Goal: Information Seeking & Learning: Understand process/instructions

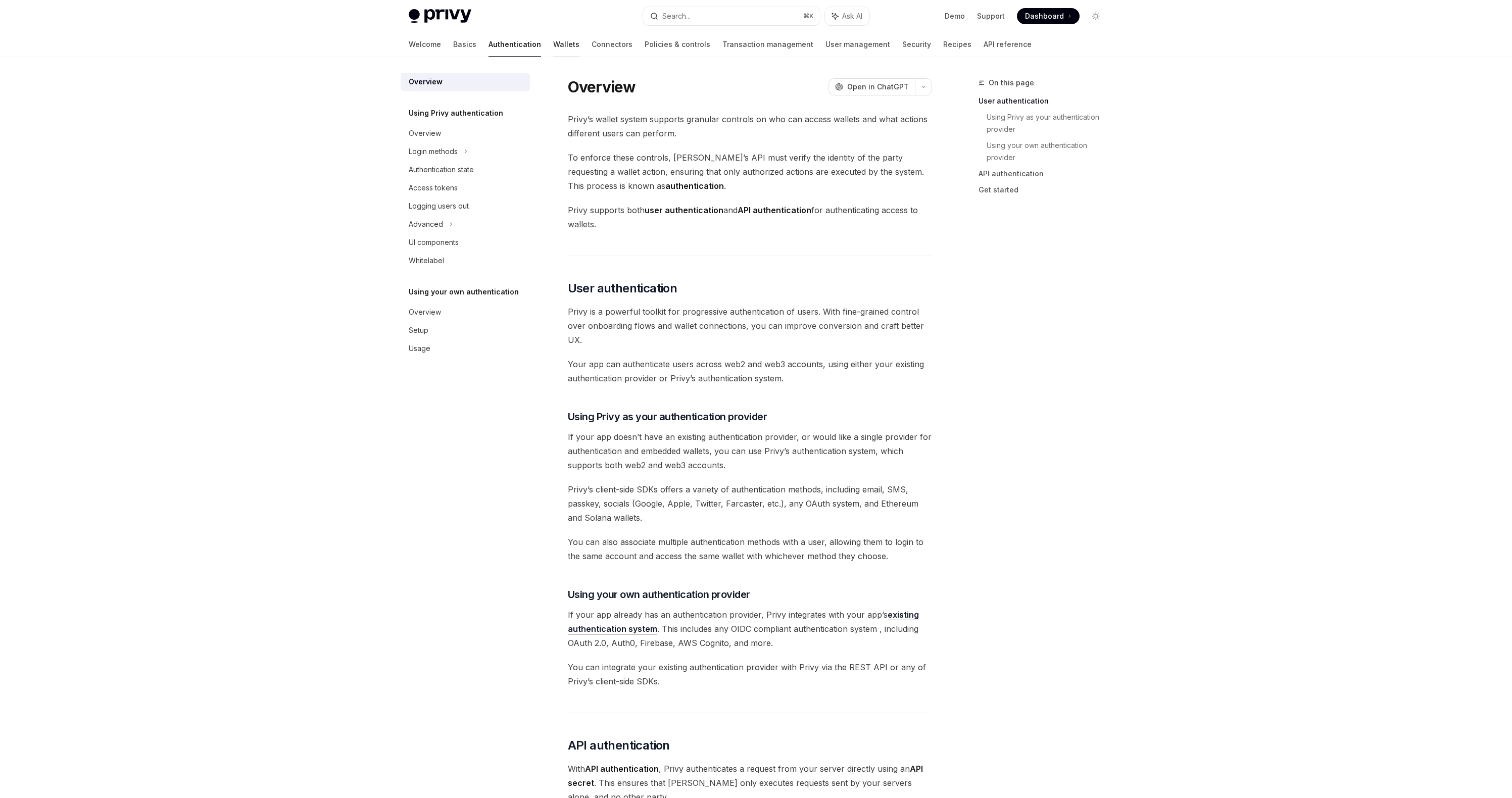
click at [553, 45] on link "Wallets" at bounding box center [566, 45] width 26 height 24
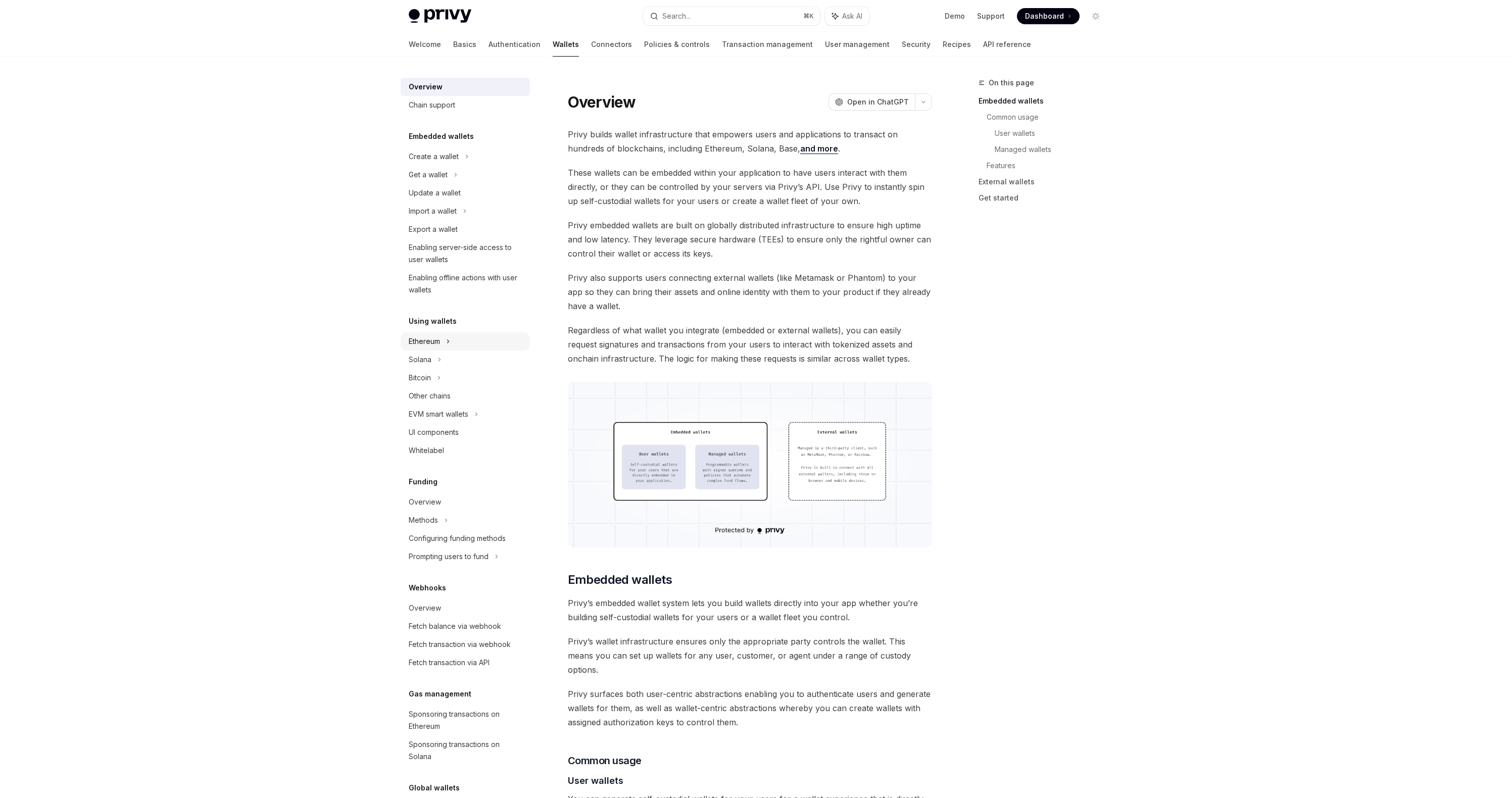
click at [427, 163] on div "Ethereum" at bounding box center [434, 157] width 50 height 12
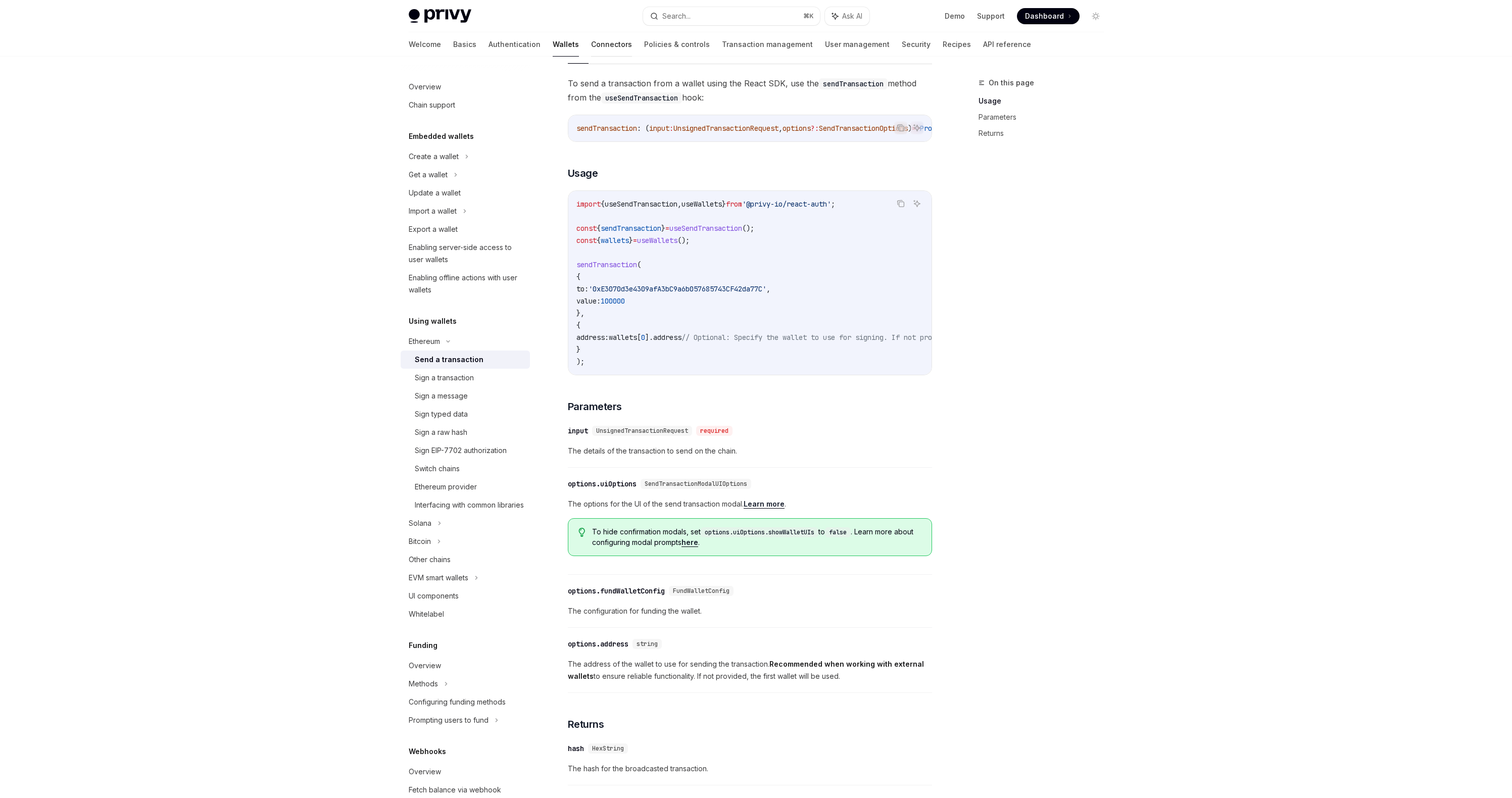
click at [592, 46] on link "Connectors" at bounding box center [612, 45] width 41 height 24
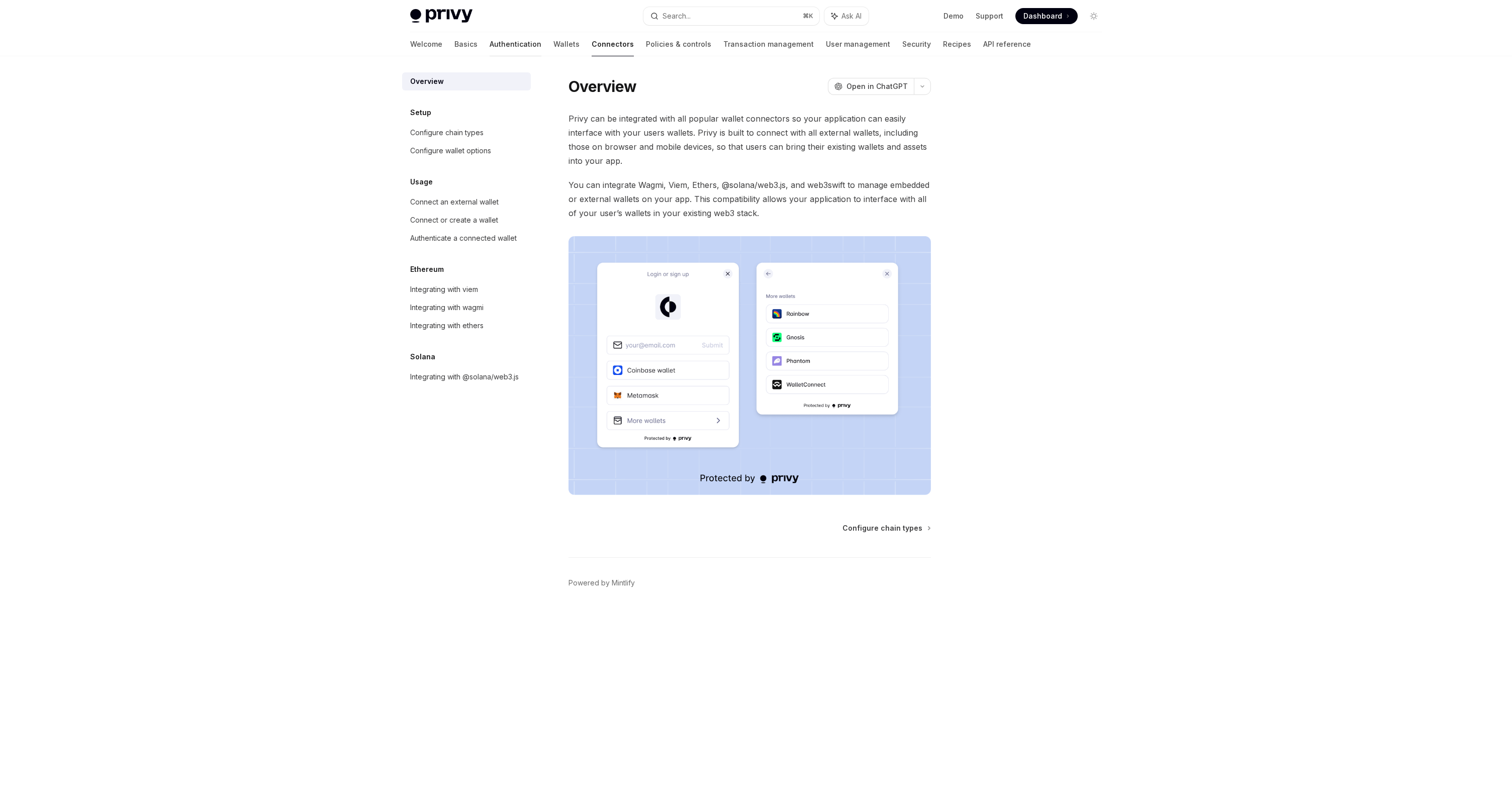
click at [489, 43] on link "Authentication" at bounding box center [515, 44] width 52 height 24
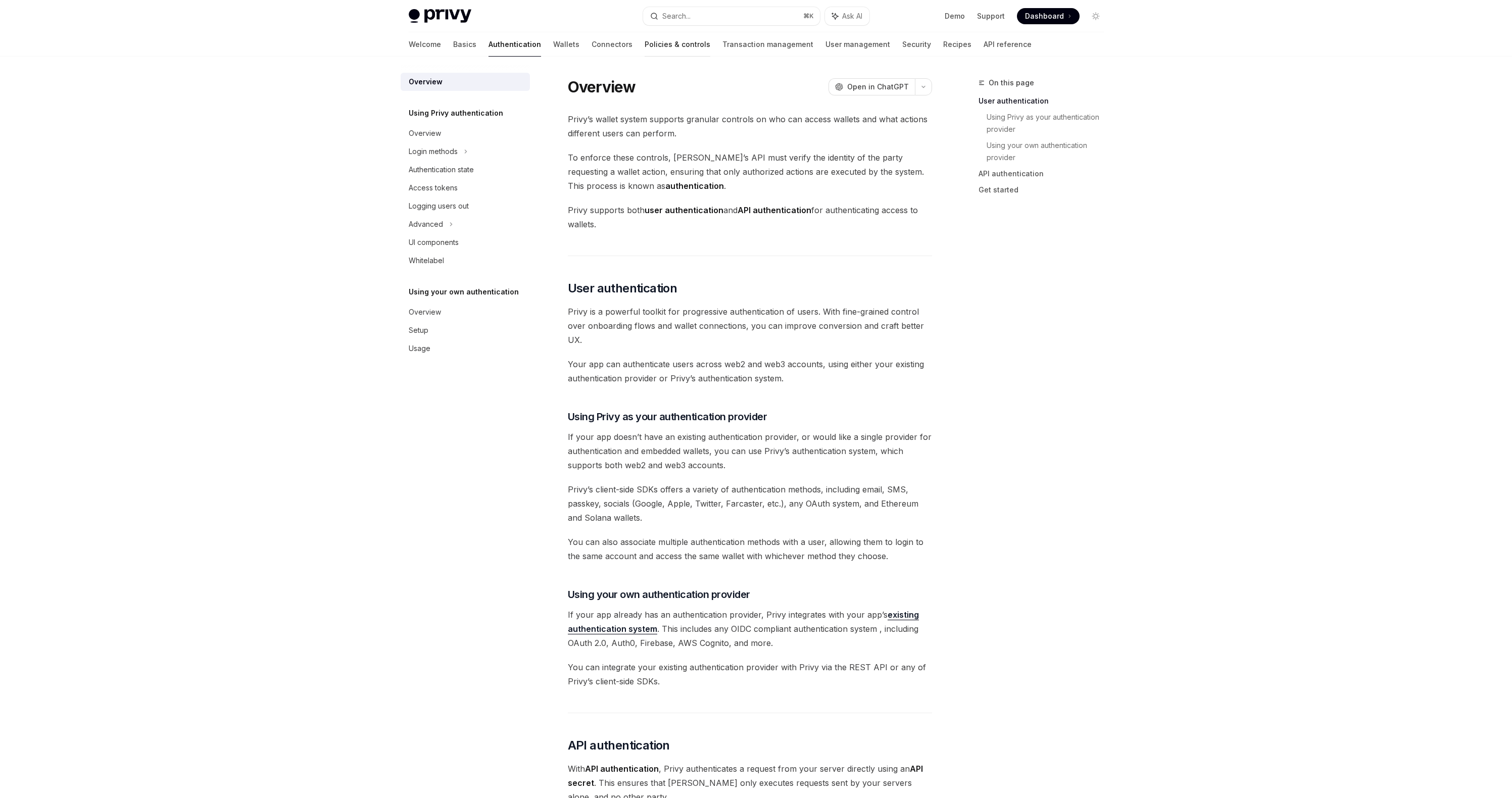
click at [645, 47] on link "Policies & controls" at bounding box center [678, 45] width 66 height 24
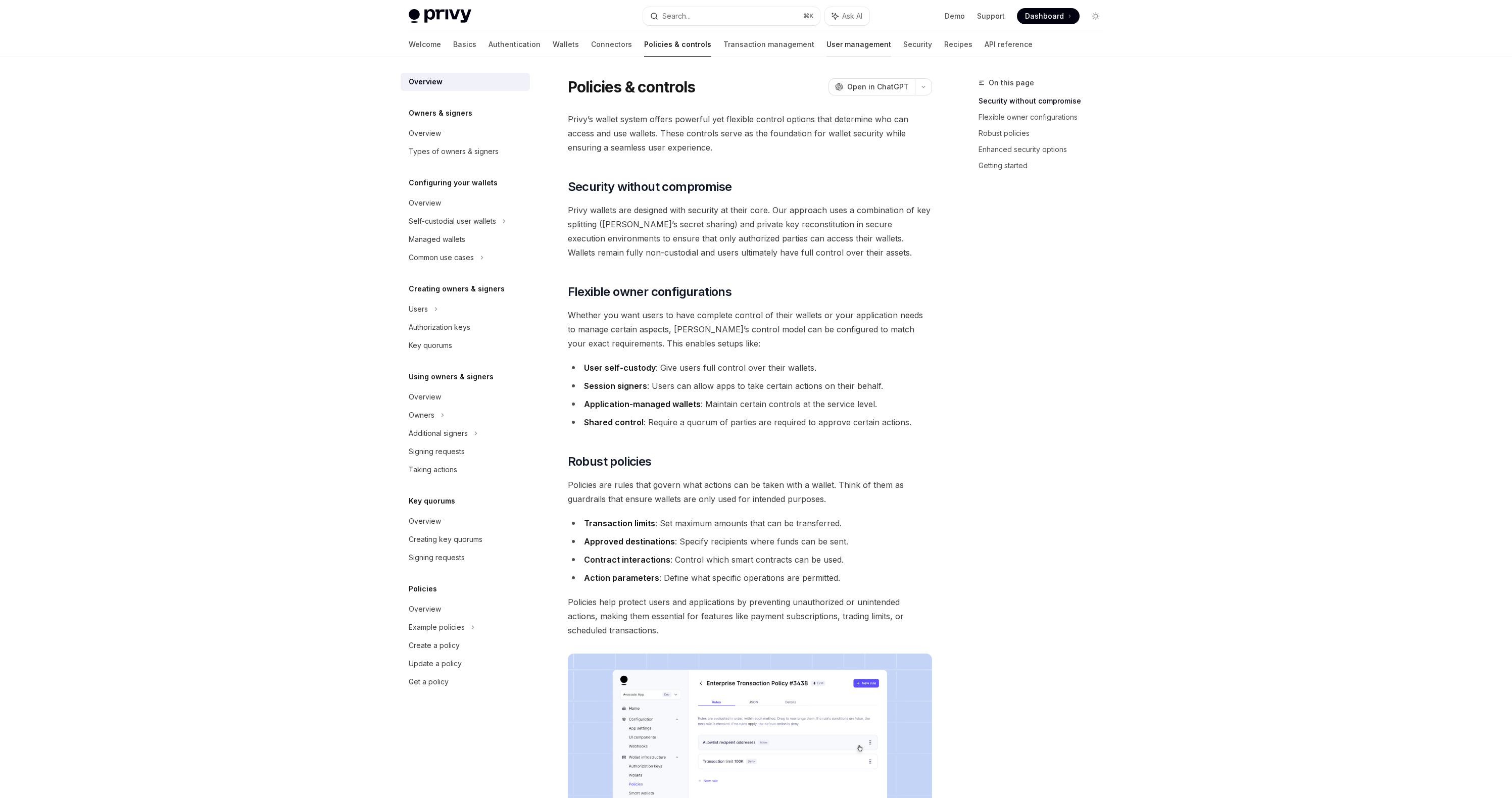
click at [827, 42] on link "User management" at bounding box center [859, 45] width 65 height 24
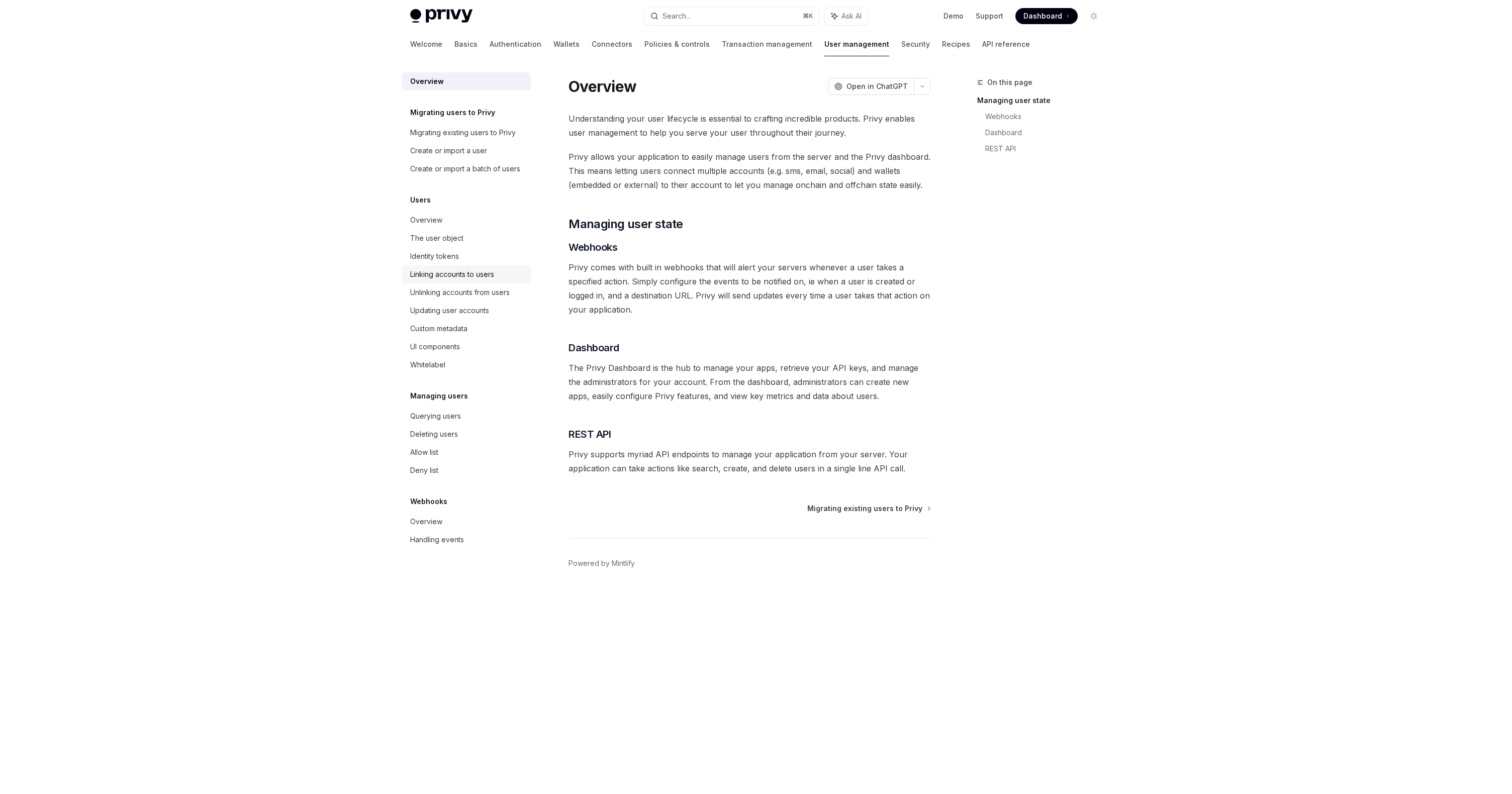
click at [467, 276] on div "Linking accounts to users" at bounding box center [452, 275] width 84 height 12
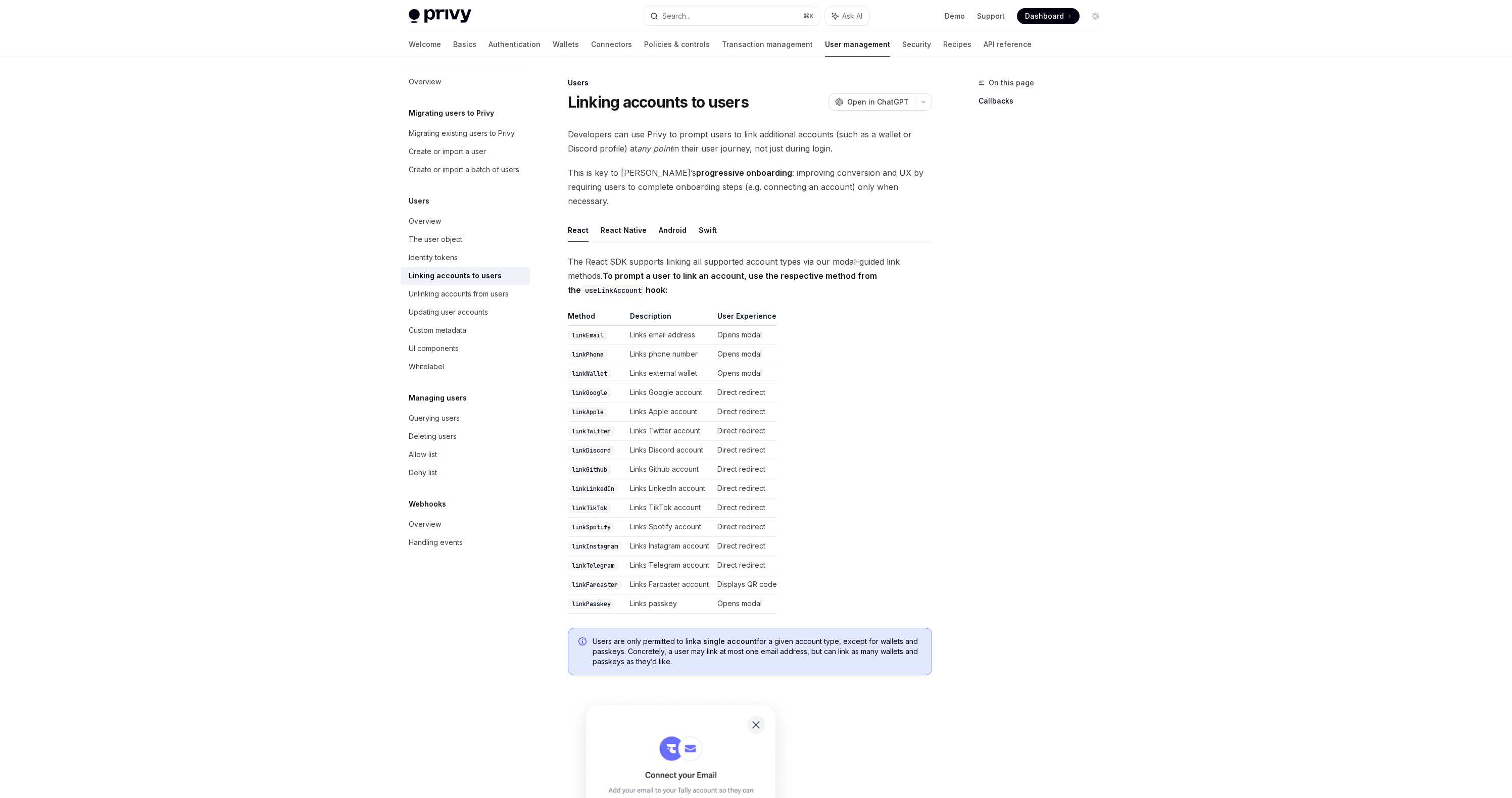
click at [596, 369] on code "linkWallet" at bounding box center [590, 373] width 44 height 10
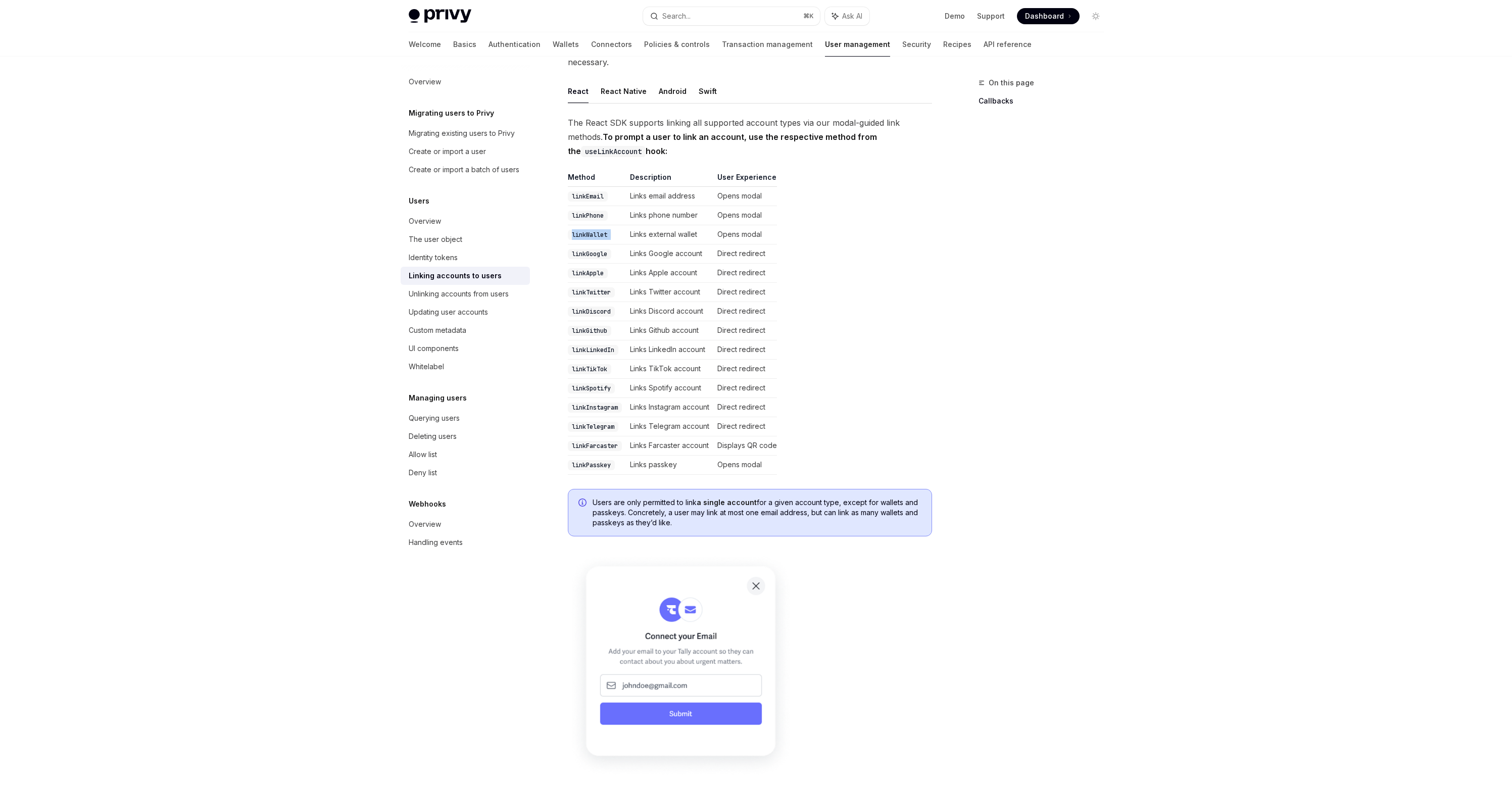
scroll to position [111, 0]
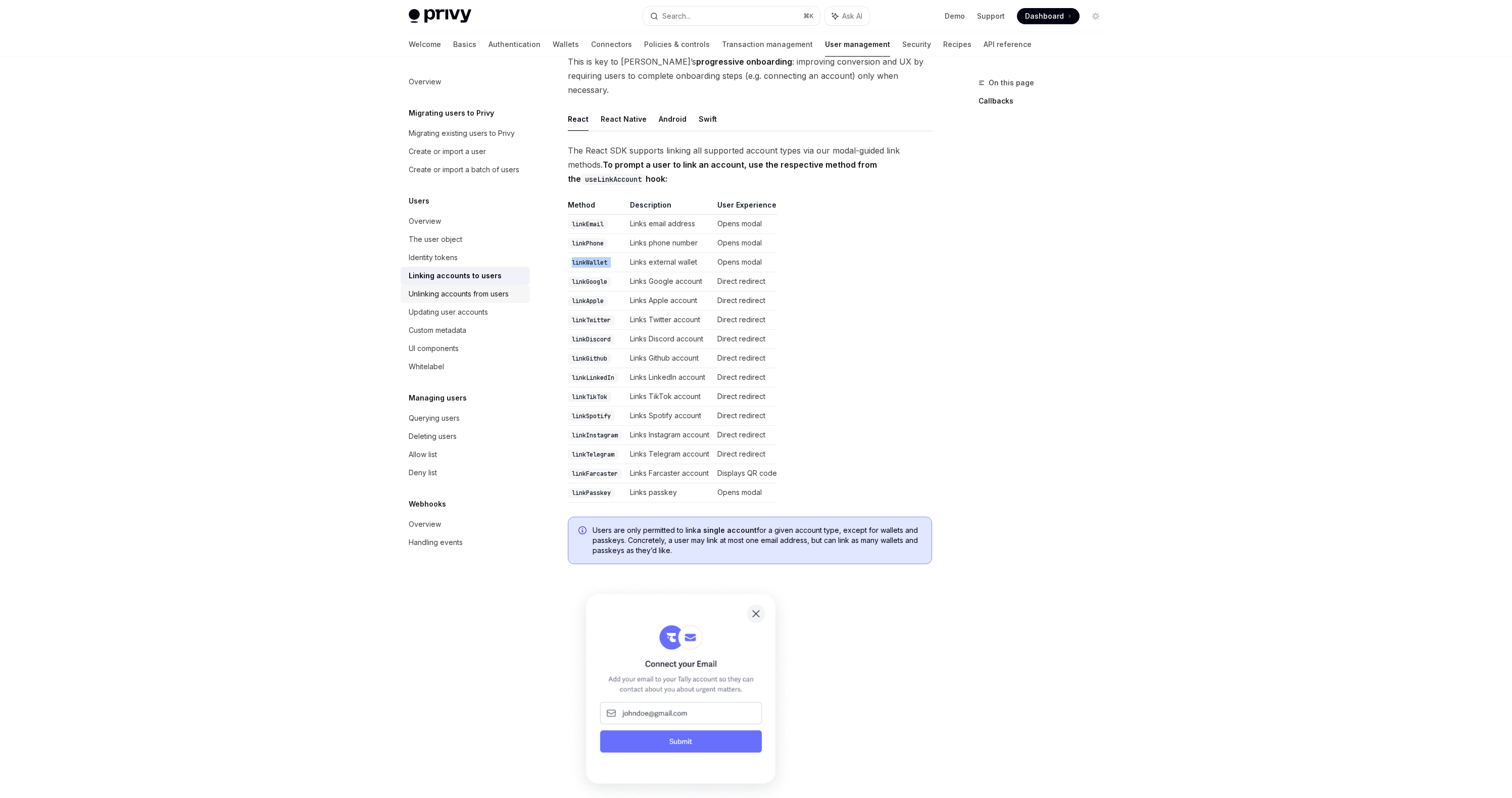
click at [484, 298] on div "Unlinking accounts from users" at bounding box center [459, 294] width 100 height 12
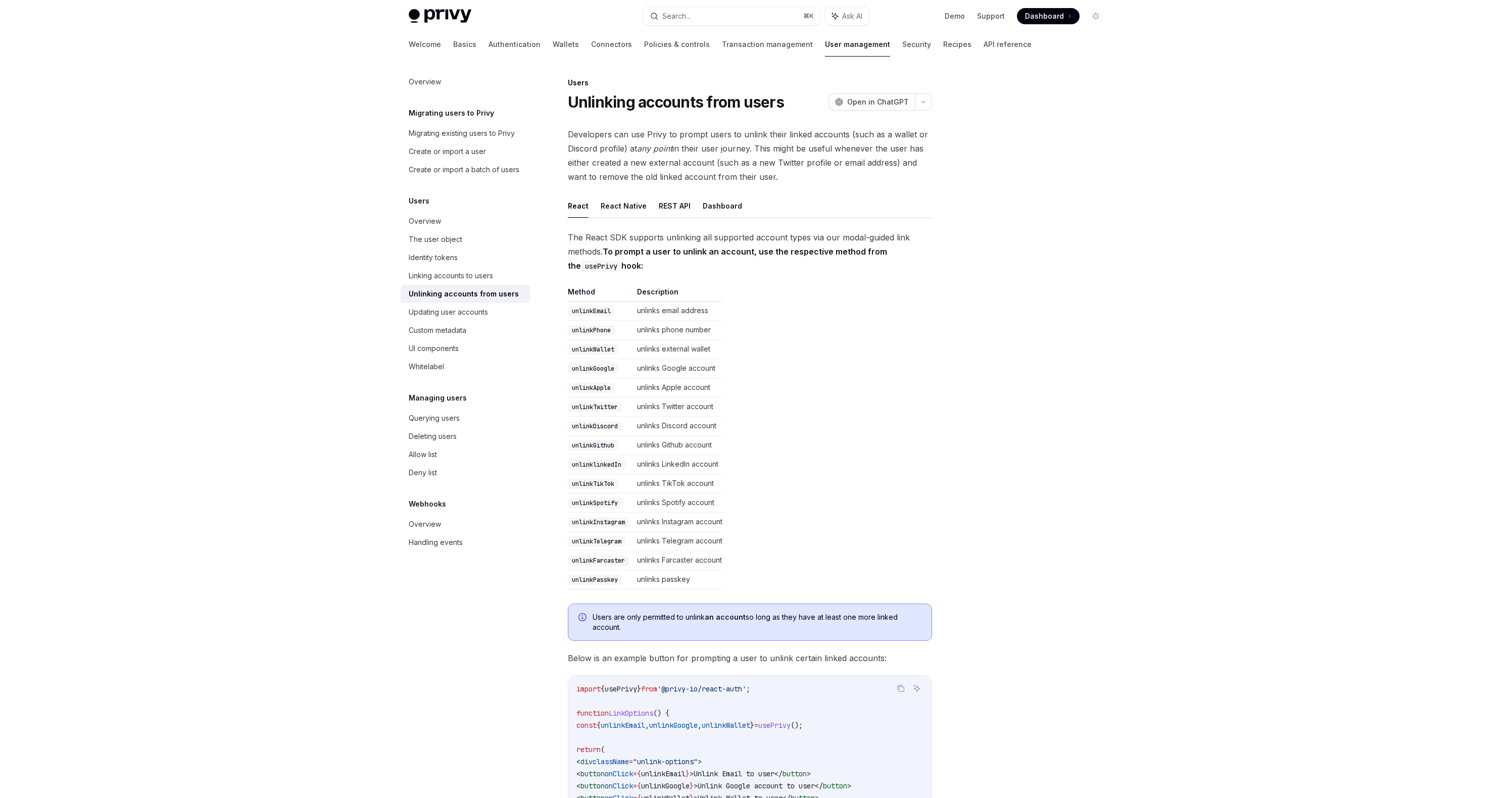
click at [664, 352] on td "unlinks external wallet" at bounding box center [678, 349] width 90 height 19
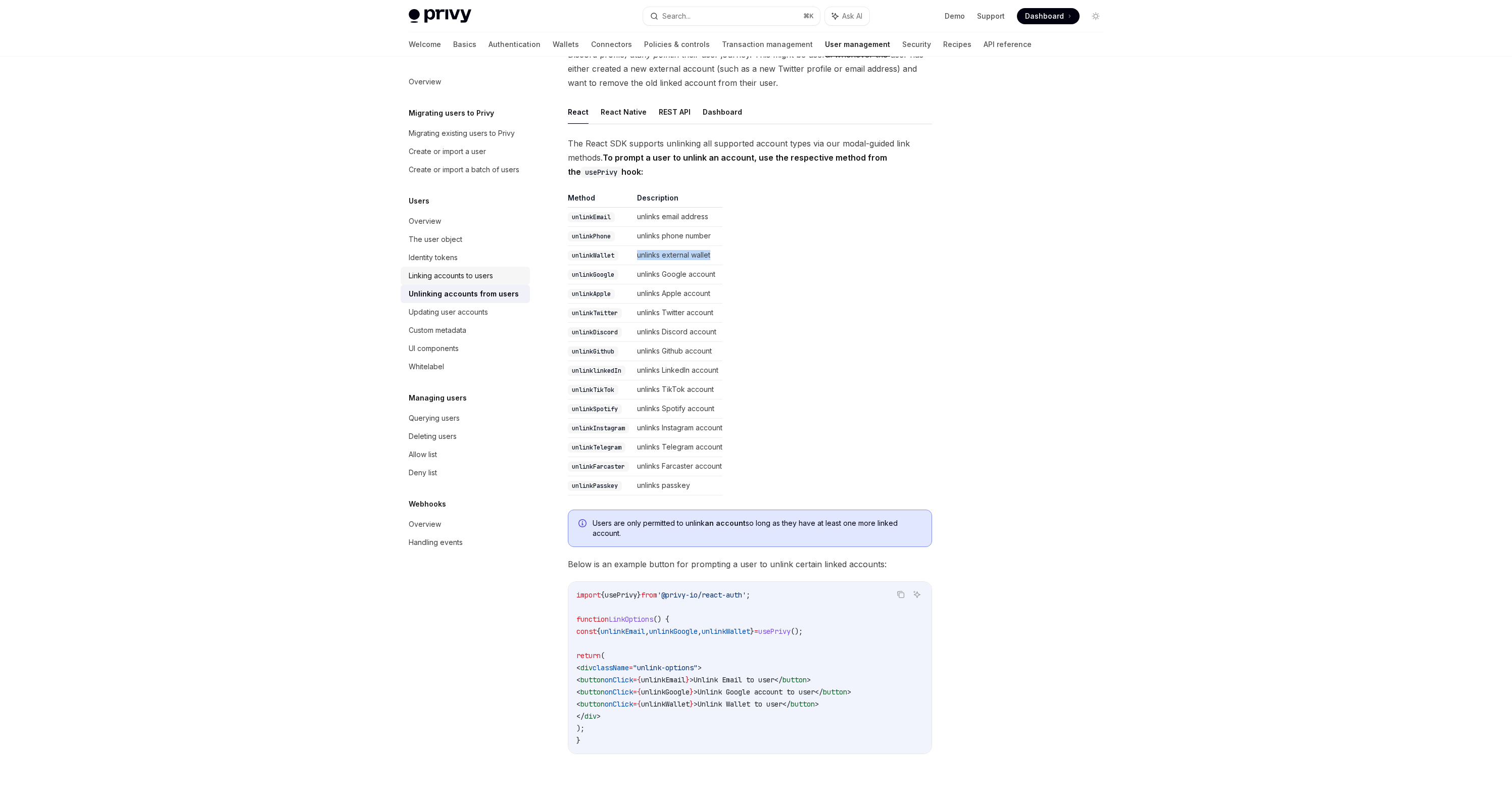
click at [472, 278] on div "Linking accounts to users" at bounding box center [451, 276] width 85 height 12
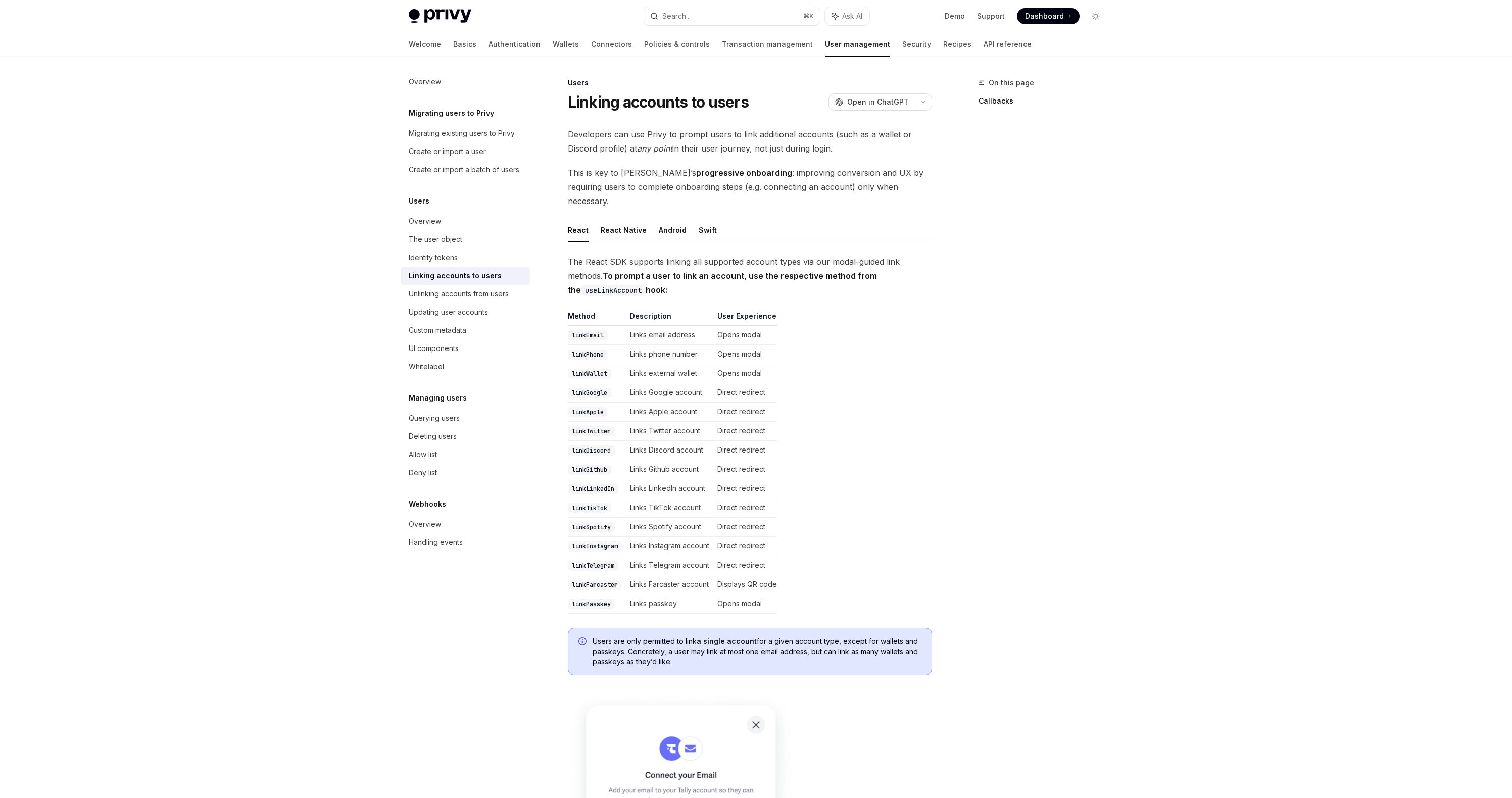
click at [738, 364] on td "Opens modal" at bounding box center [745, 373] width 63 height 19
click at [736, 364] on td "Opens modal" at bounding box center [745, 373] width 63 height 19
click at [598, 369] on code "linkWallet" at bounding box center [590, 373] width 44 height 10
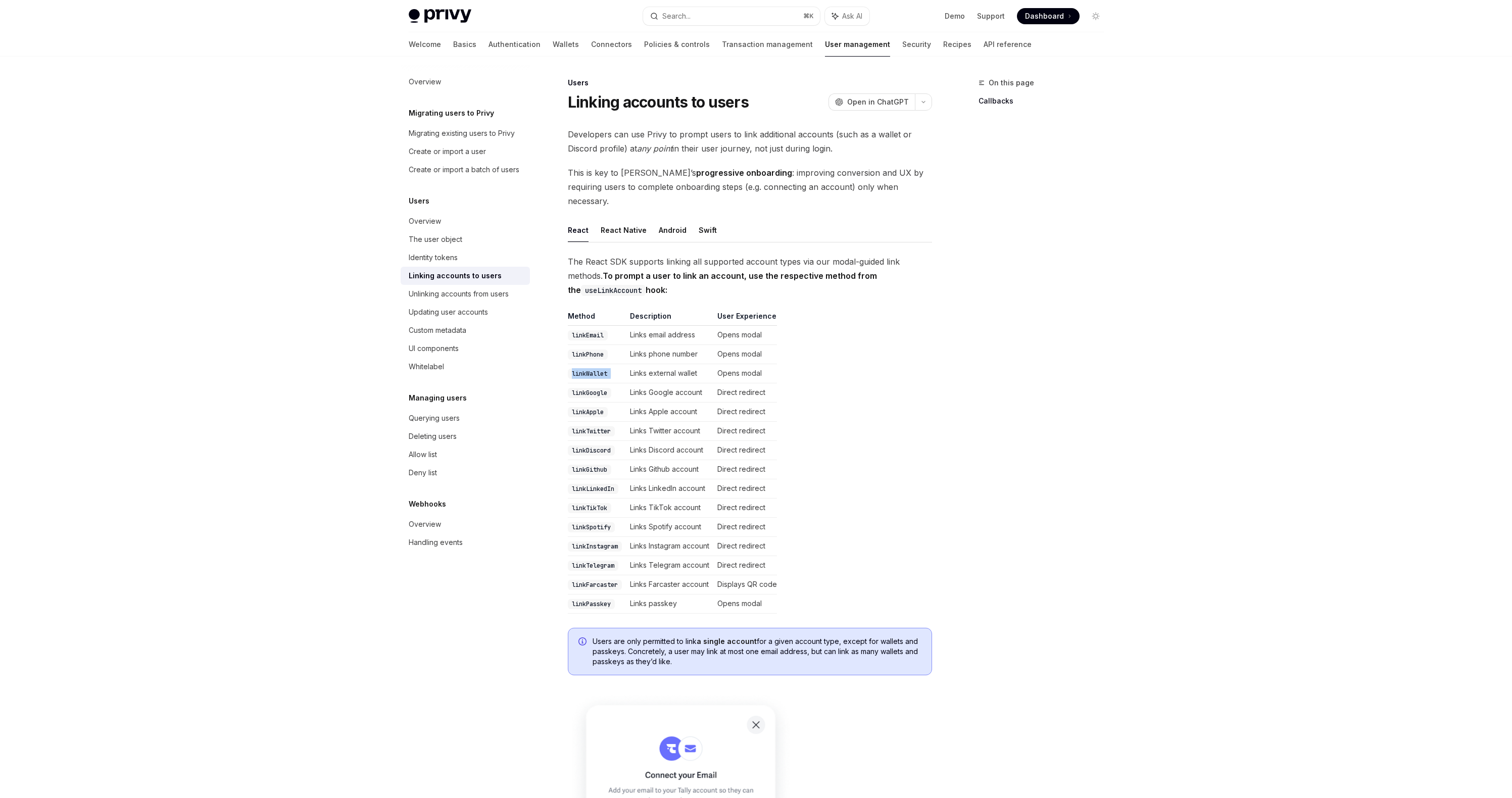
click at [598, 369] on code "linkWallet" at bounding box center [590, 373] width 44 height 10
click at [456, 318] on link "Updating user accounts" at bounding box center [465, 312] width 129 height 18
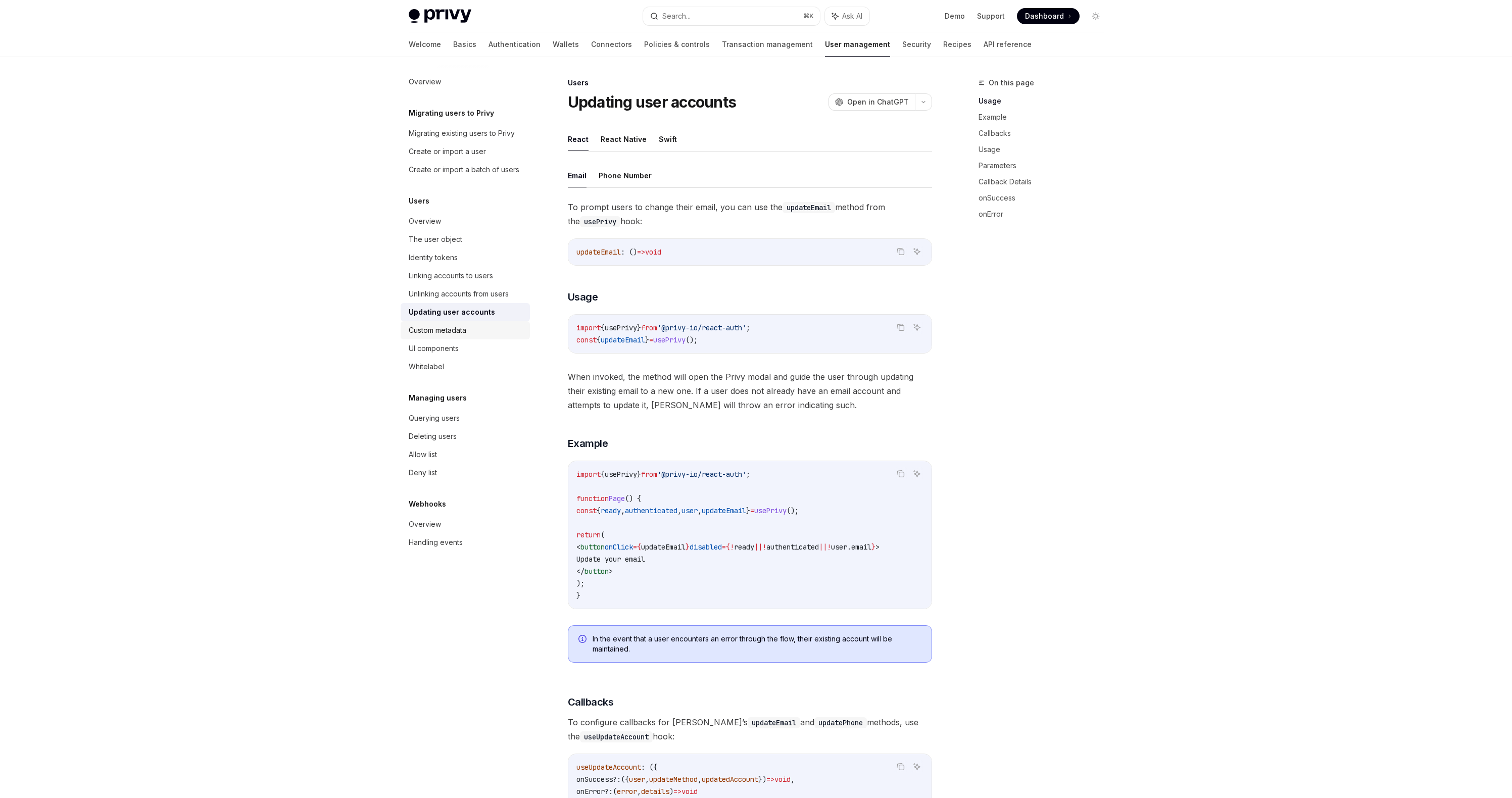
click at [453, 325] on div "Custom metadata" at bounding box center [438, 330] width 57 height 12
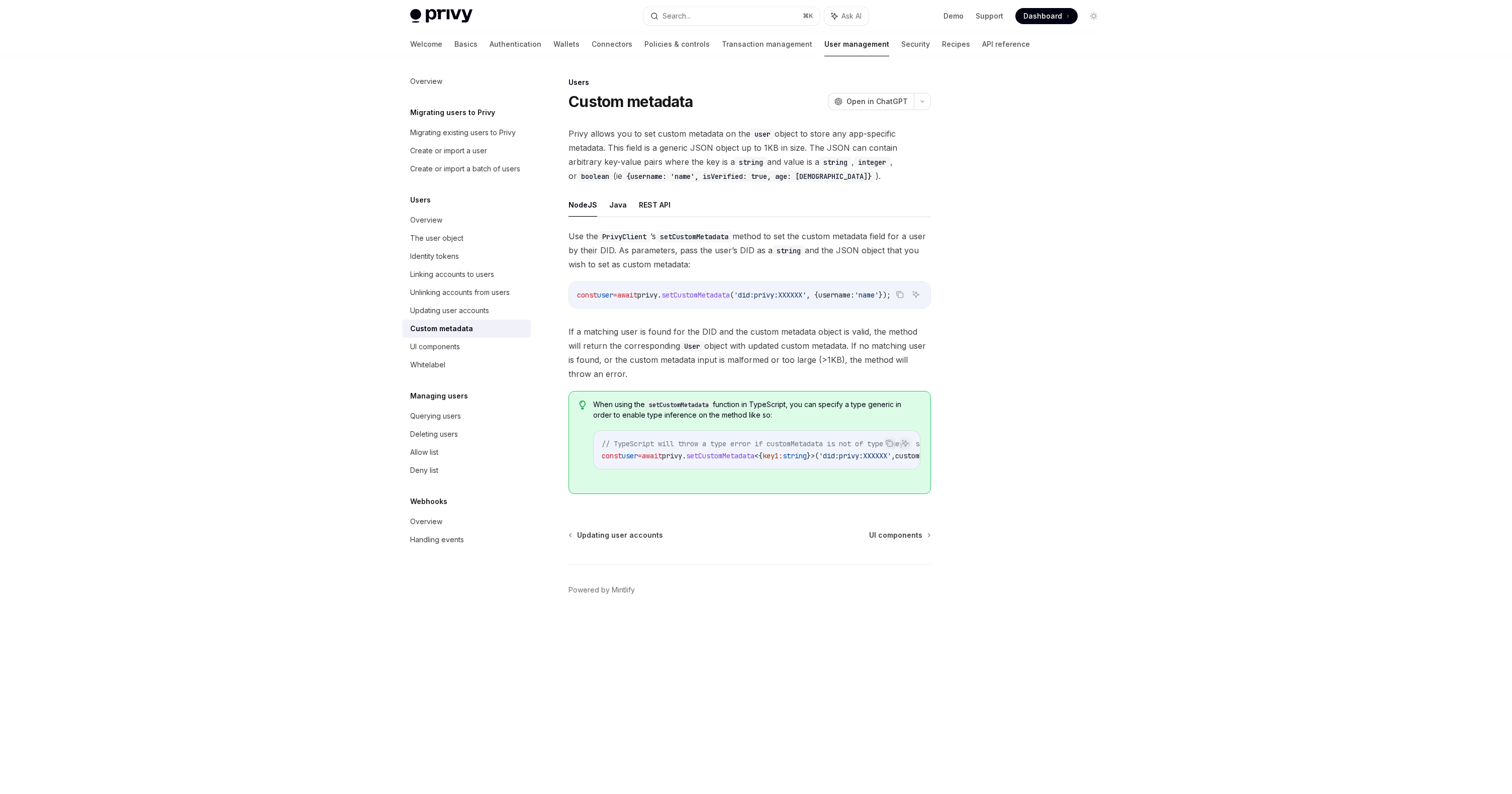
drag, startPoint x: 649, startPoint y: 307, endPoint x: 670, endPoint y: 310, distance: 21.2
click at [670, 308] on div "const user = await privy . setCustomMetadata ( 'did:privy:XXXXXX' , { username:…" at bounding box center [750, 295] width 362 height 26
click at [443, 350] on div "UI components" at bounding box center [434, 347] width 50 height 12
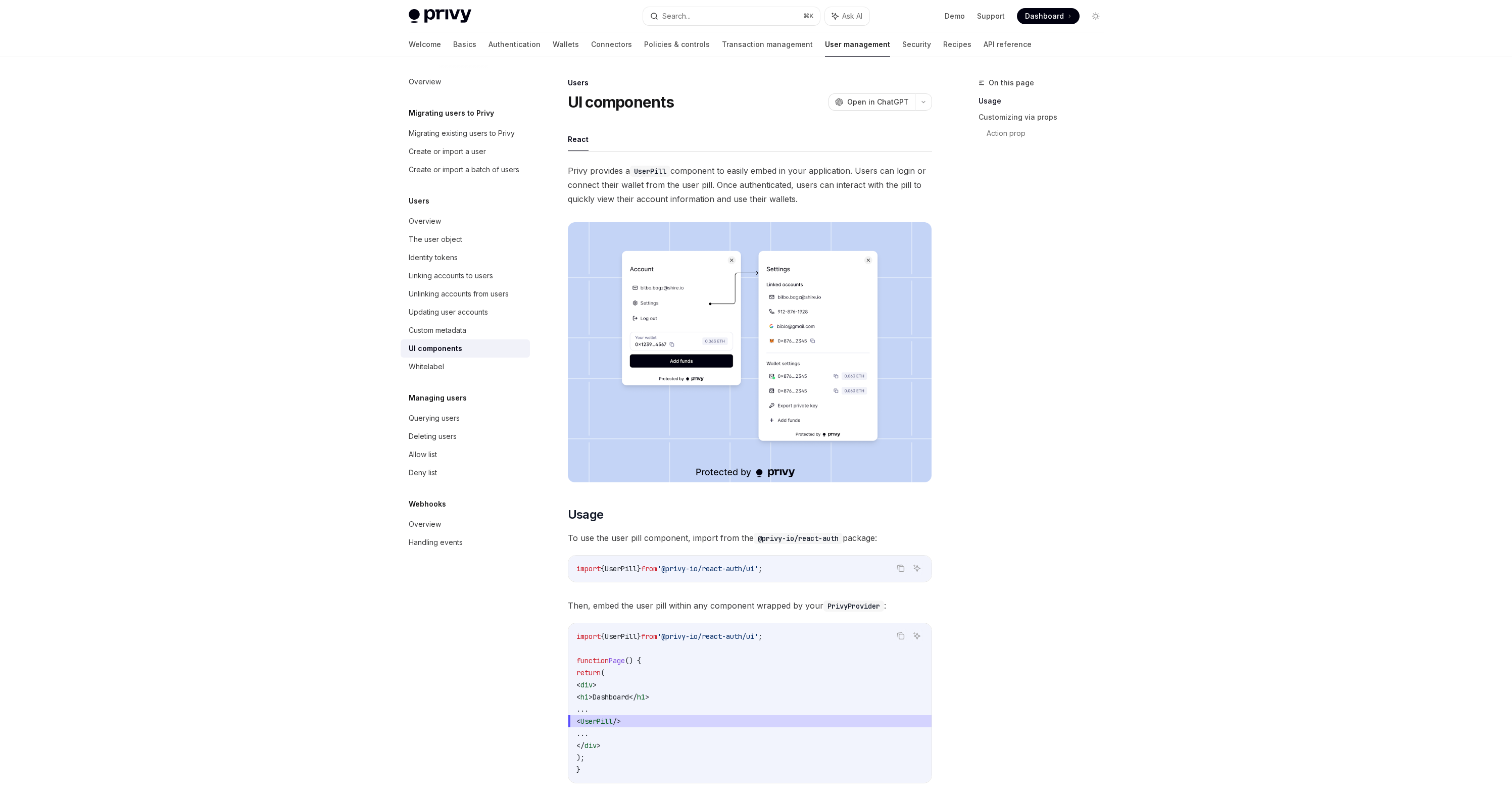
click at [606, 194] on span "Privy provides a UserPill component to easily embed in your application. Users …" at bounding box center [750, 185] width 364 height 42
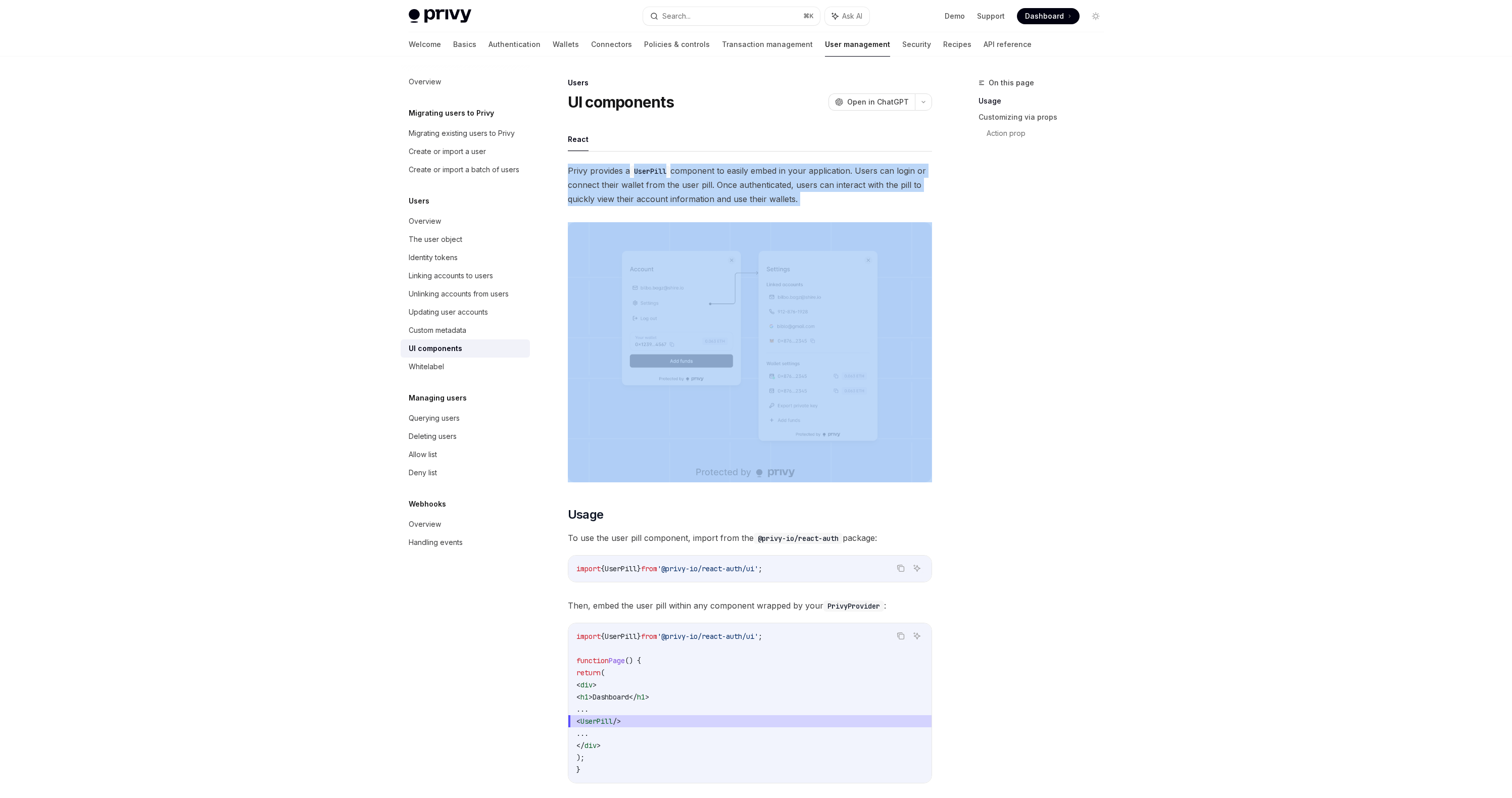
click at [606, 194] on span "Privy provides a UserPill component to easily embed in your application. Users …" at bounding box center [750, 185] width 364 height 42
click at [748, 186] on span "Privy provides a UserPill component to easily embed in your application. Users …" at bounding box center [750, 185] width 364 height 42
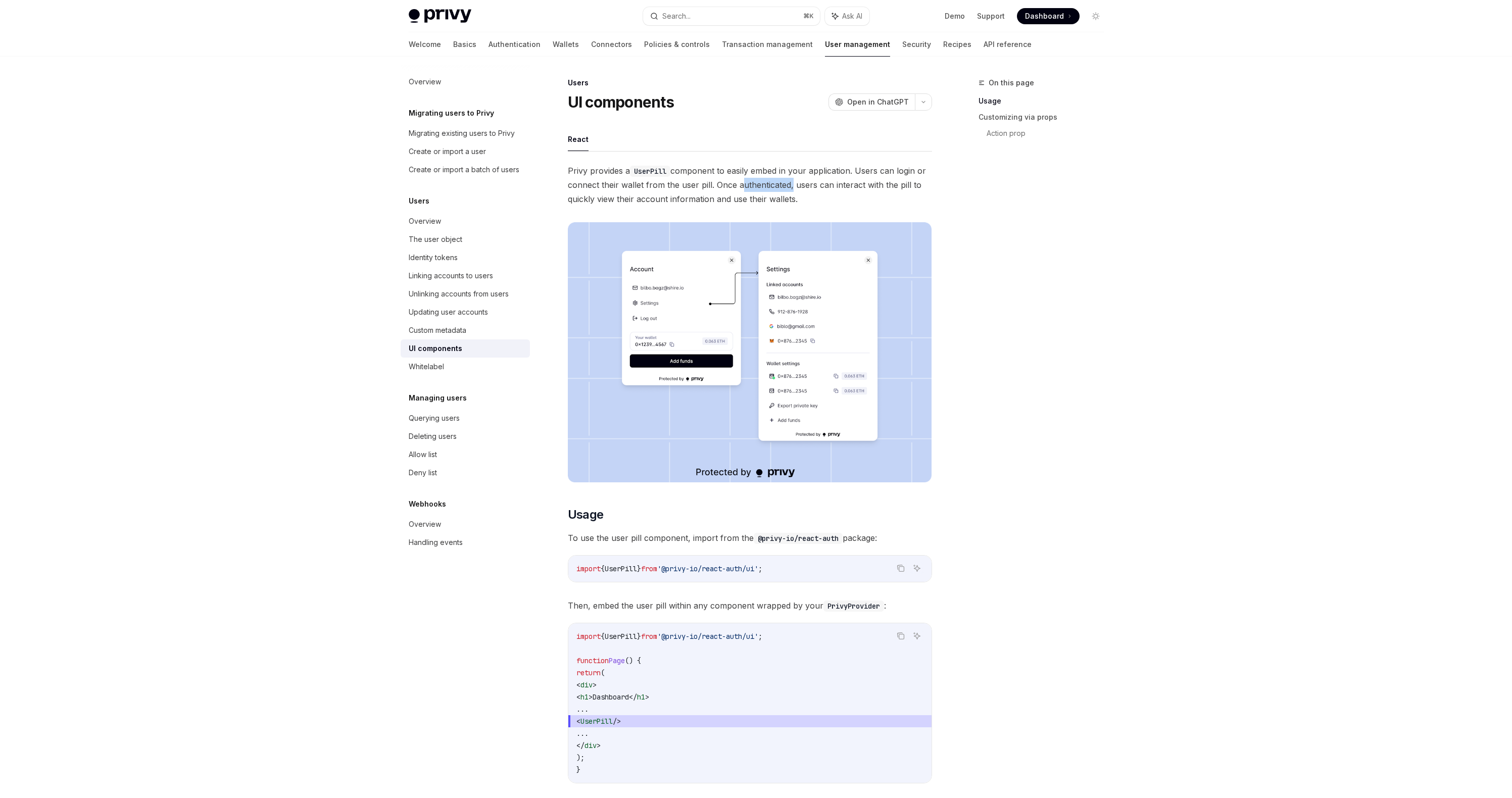
click at [748, 186] on span "Privy provides a UserPill component to easily embed in your application. Users …" at bounding box center [750, 185] width 364 height 42
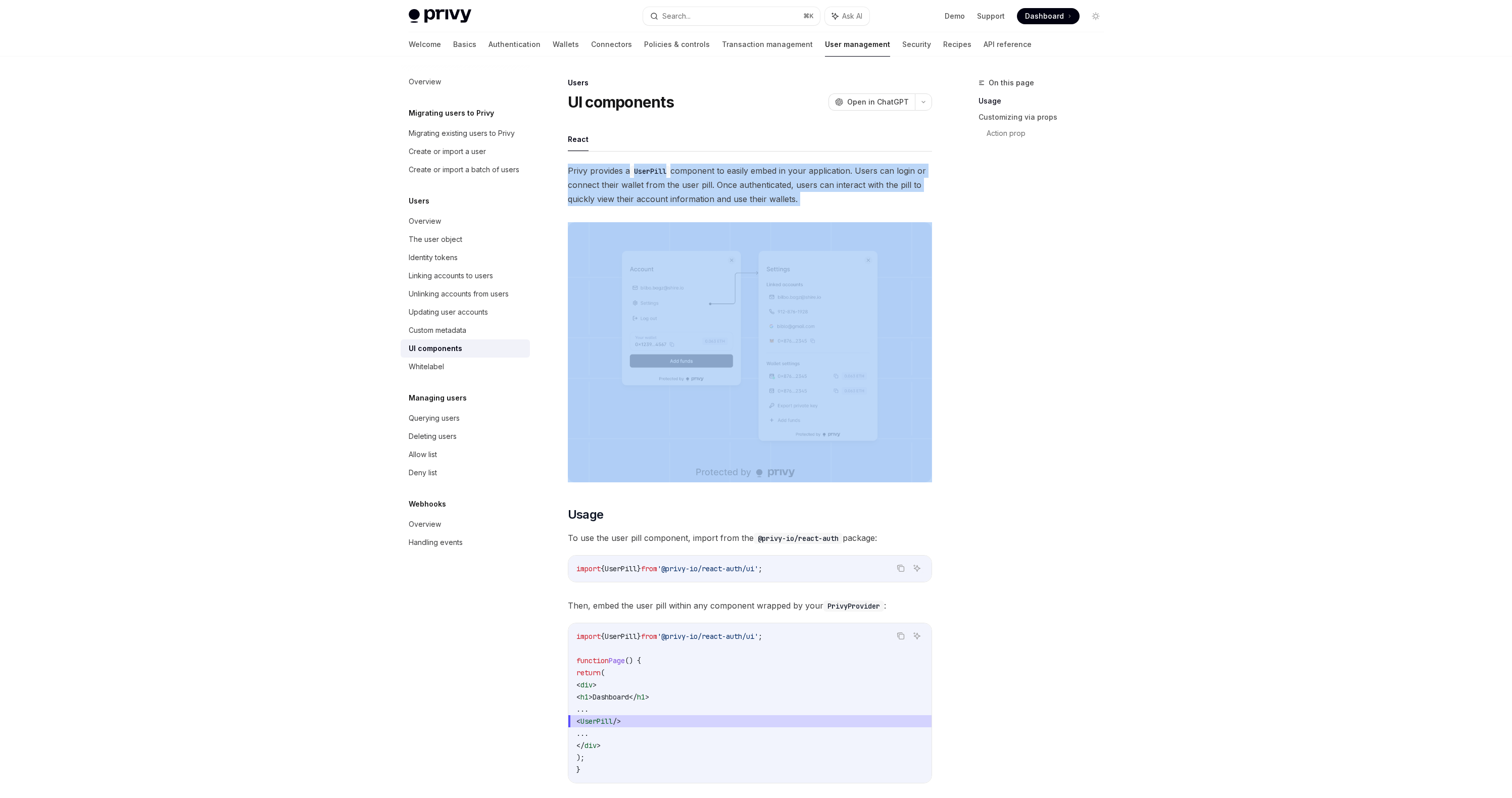
click at [748, 186] on span "Privy provides a UserPill component to easily embed in your application. Users …" at bounding box center [750, 185] width 364 height 42
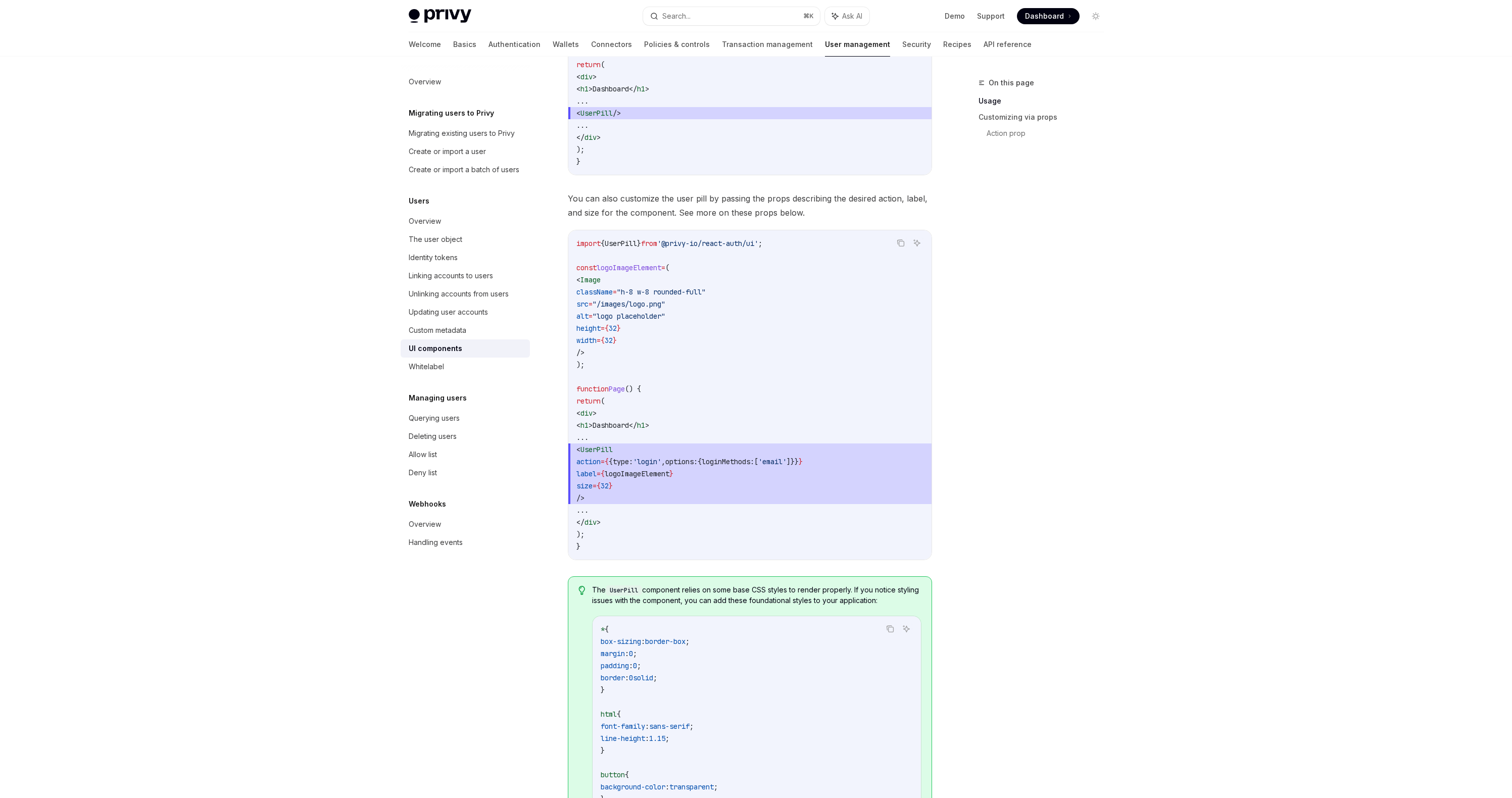
scroll to position [608, 0]
drag, startPoint x: 796, startPoint y: 245, endPoint x: 576, endPoint y: 246, distance: 220.0
click at [576, 246] on code "import { UserPill } from '@privy-io/react-auth/ui' ; const logoImageElement = (…" at bounding box center [750, 395] width 347 height 315
copy span "import { UserPill } from '@privy-io/react-auth/ui' ;"
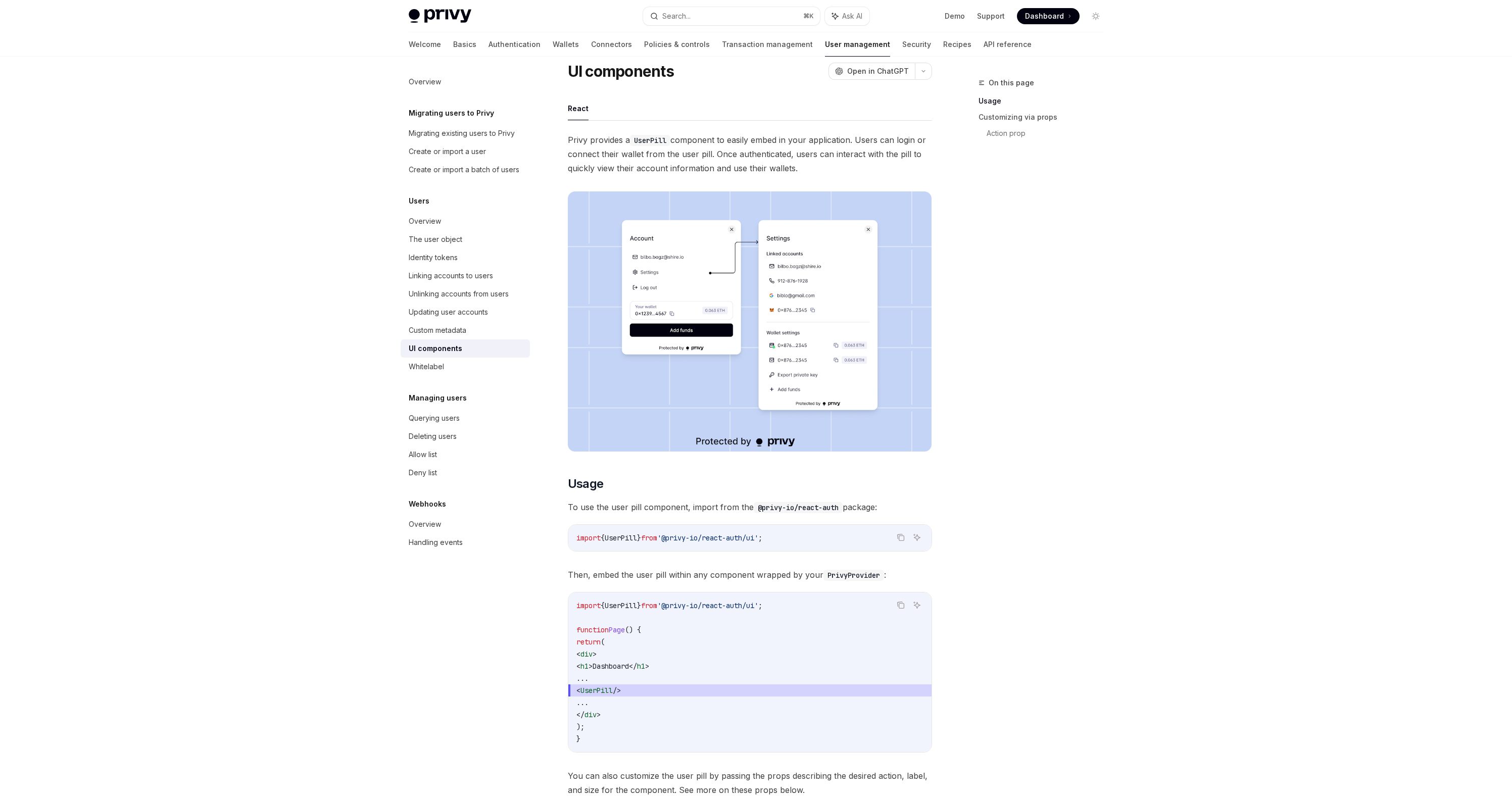
scroll to position [0, 0]
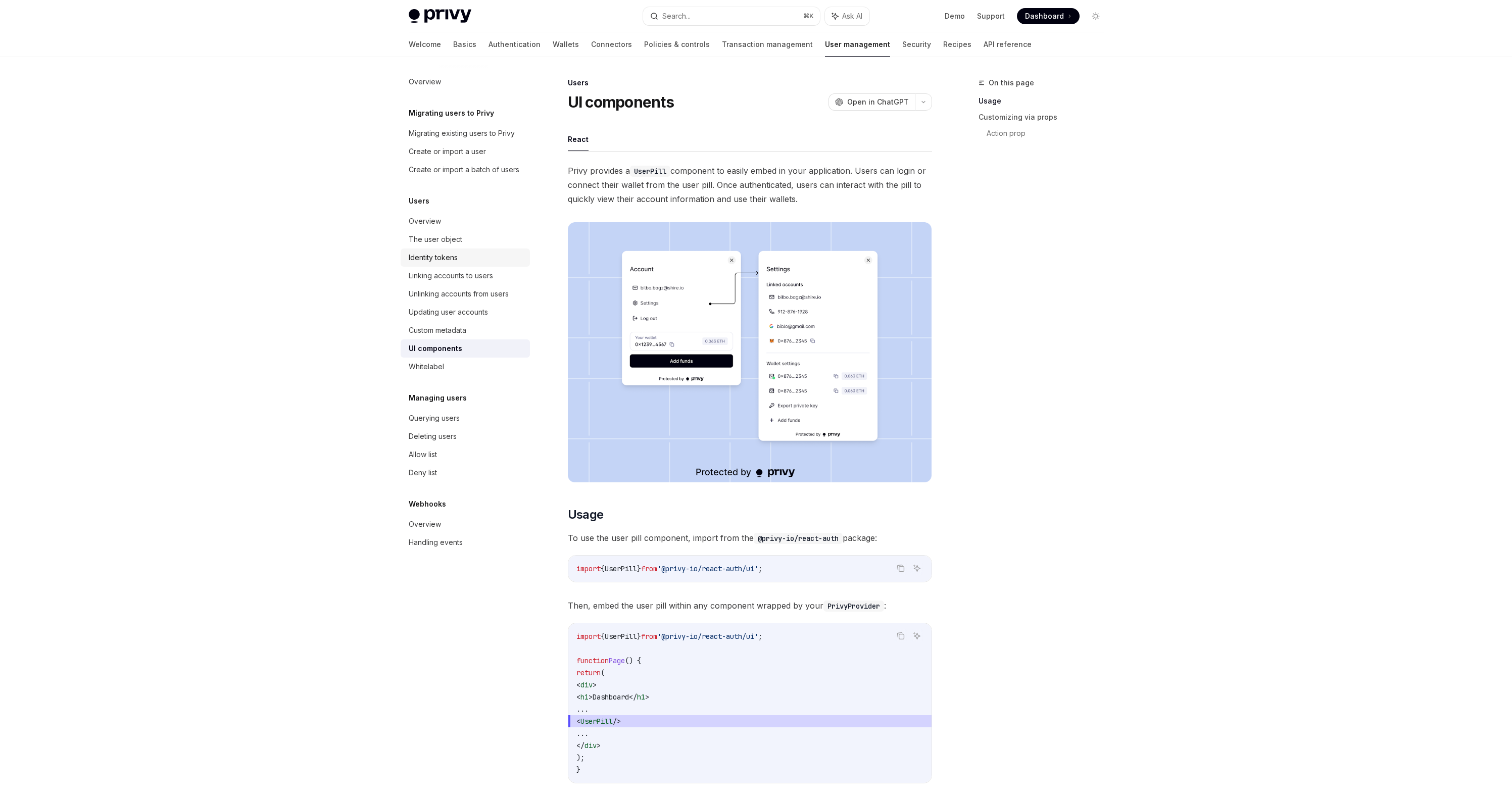
click at [458, 258] on div "Identity tokens" at bounding box center [466, 258] width 115 height 12
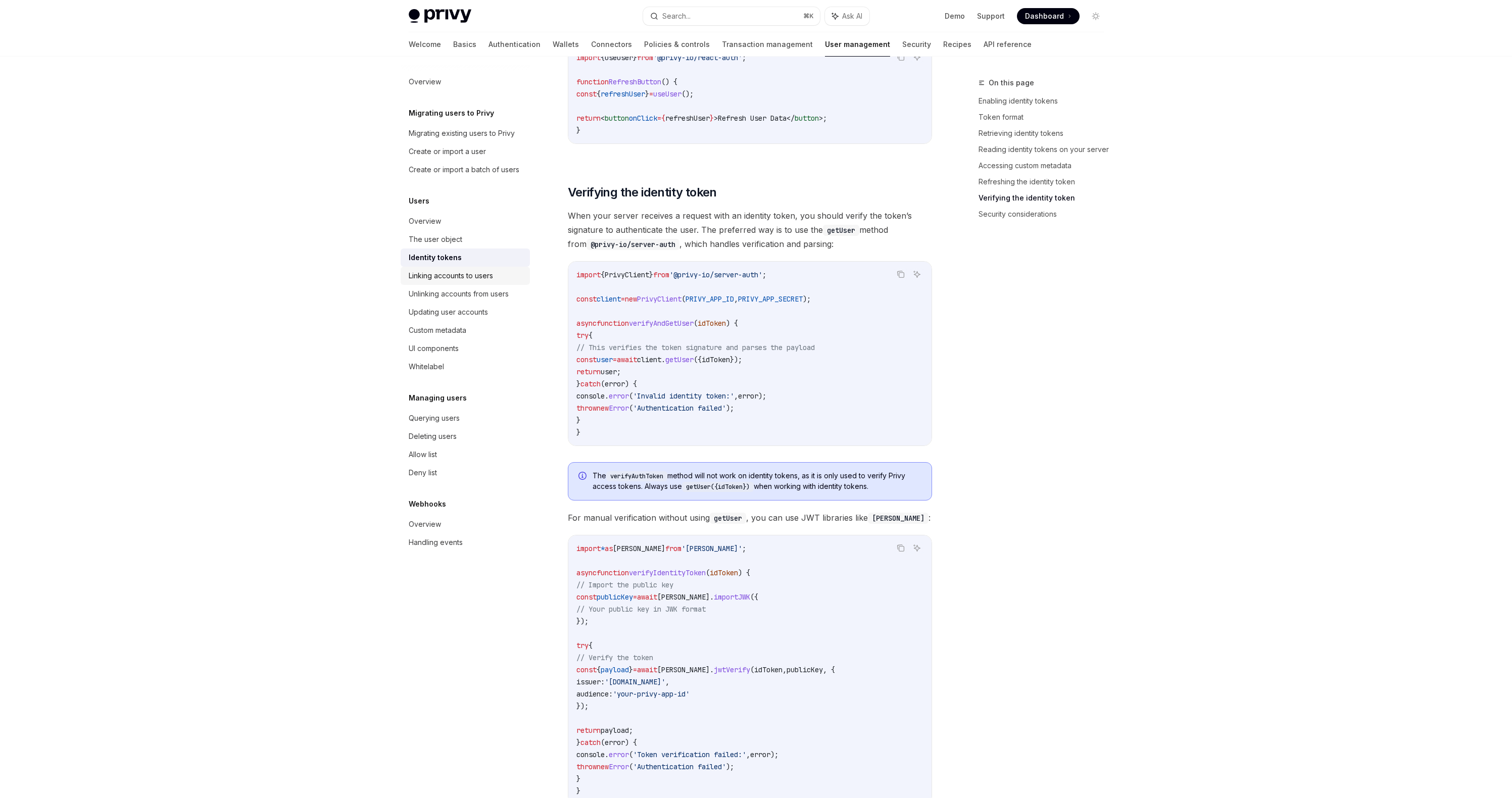
scroll to position [2924, 0]
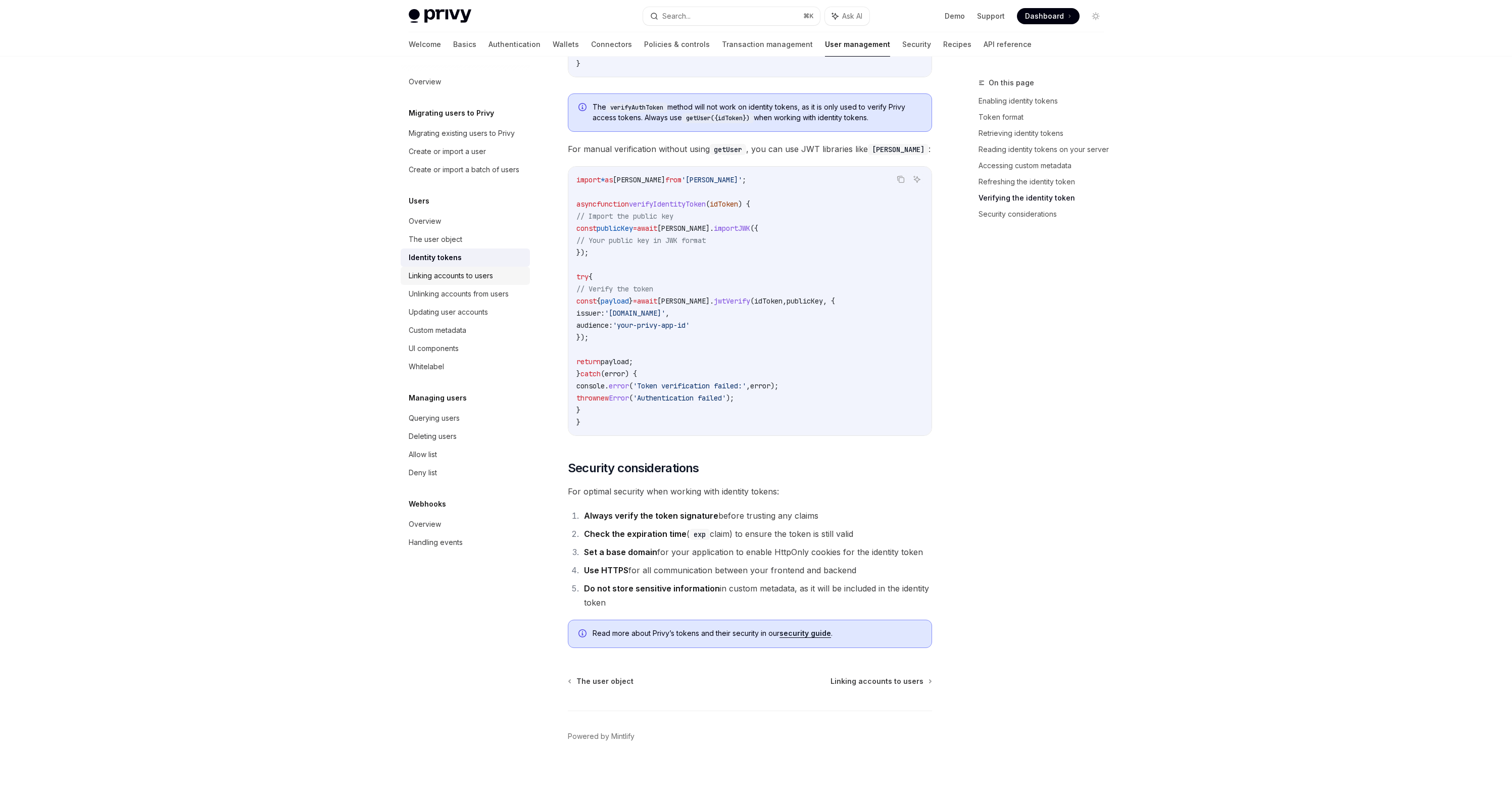
click at [453, 279] on div "Linking accounts to users" at bounding box center [451, 276] width 85 height 12
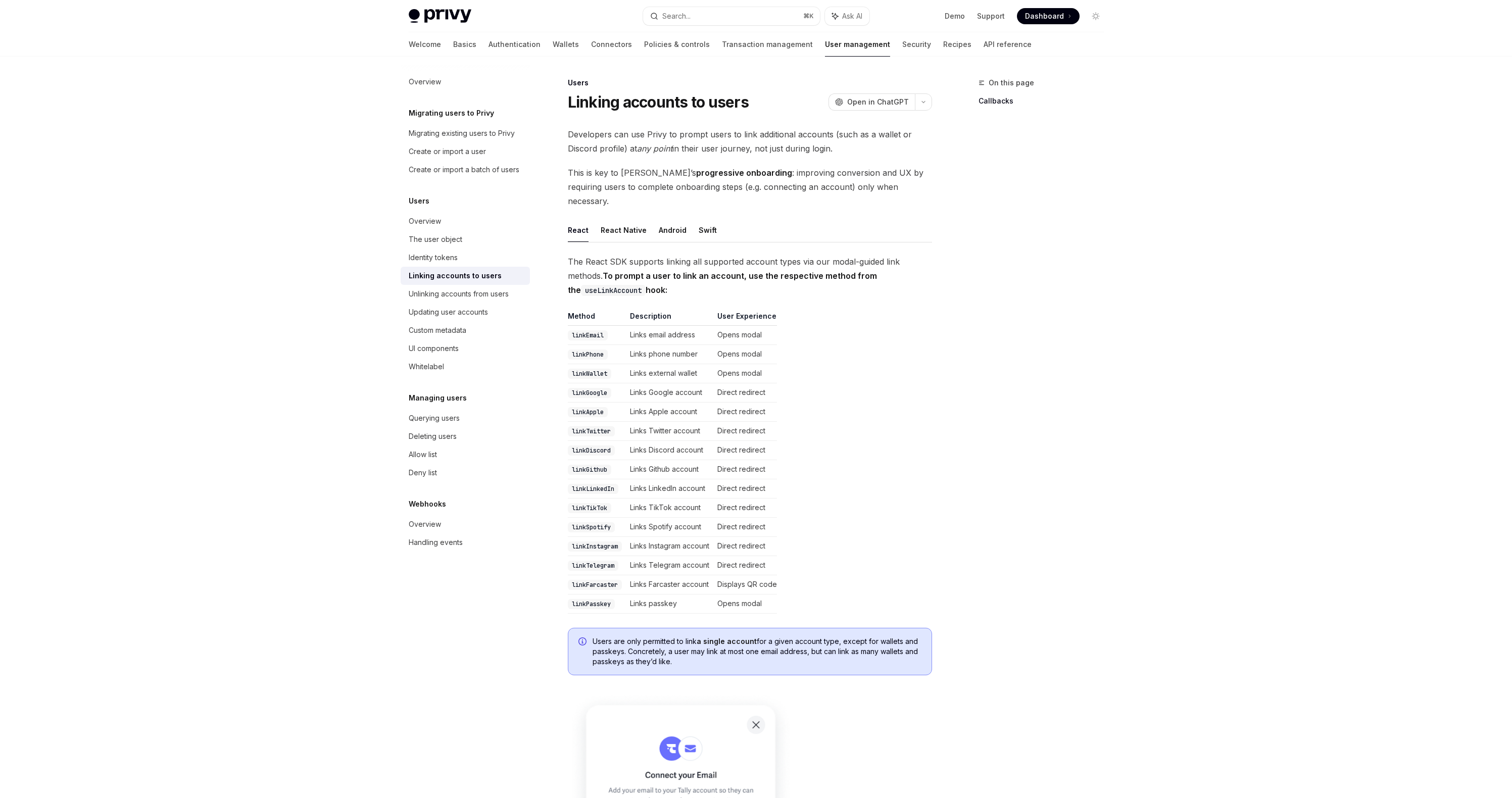
type textarea "*"
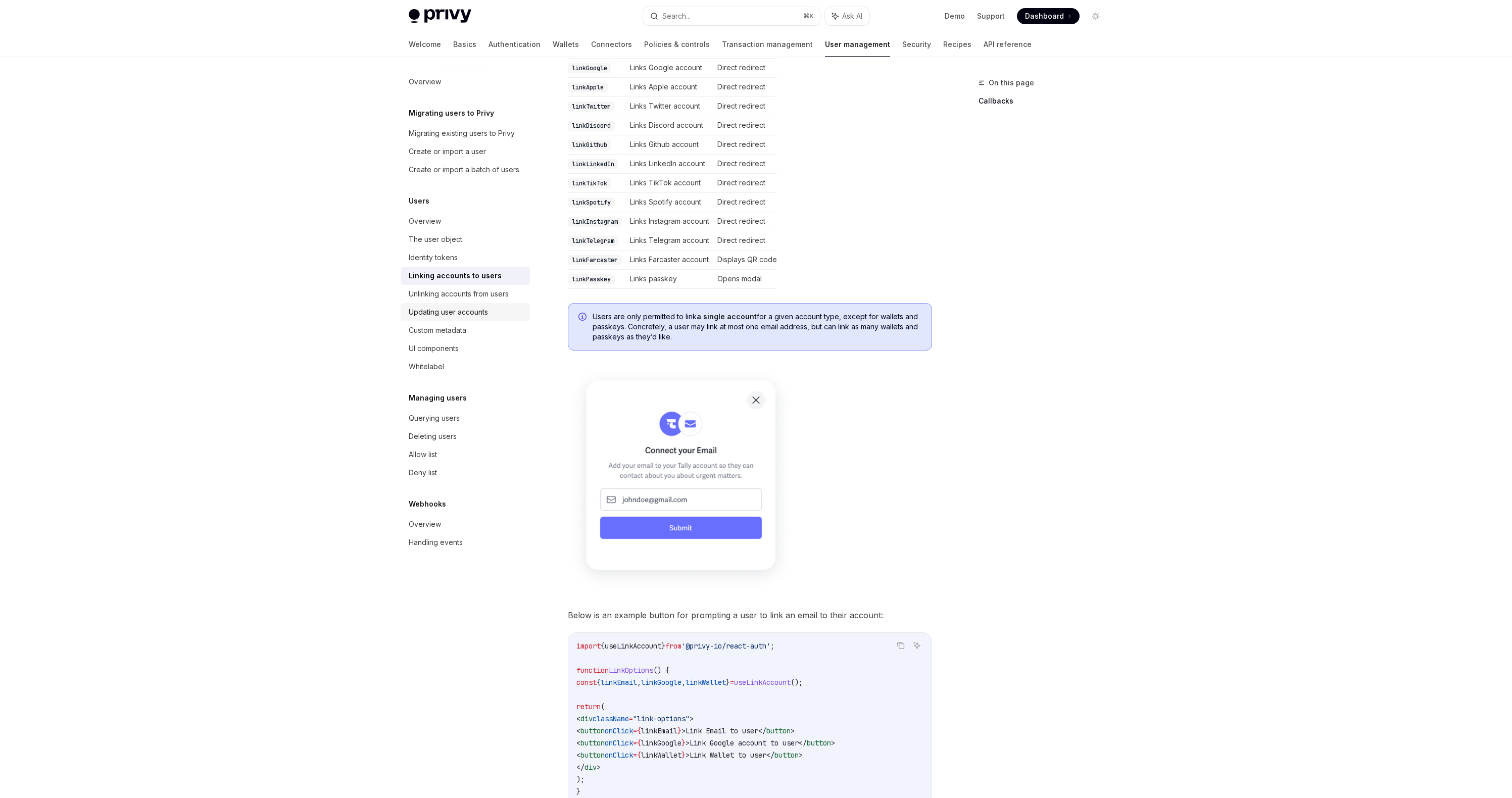
scroll to position [224, 0]
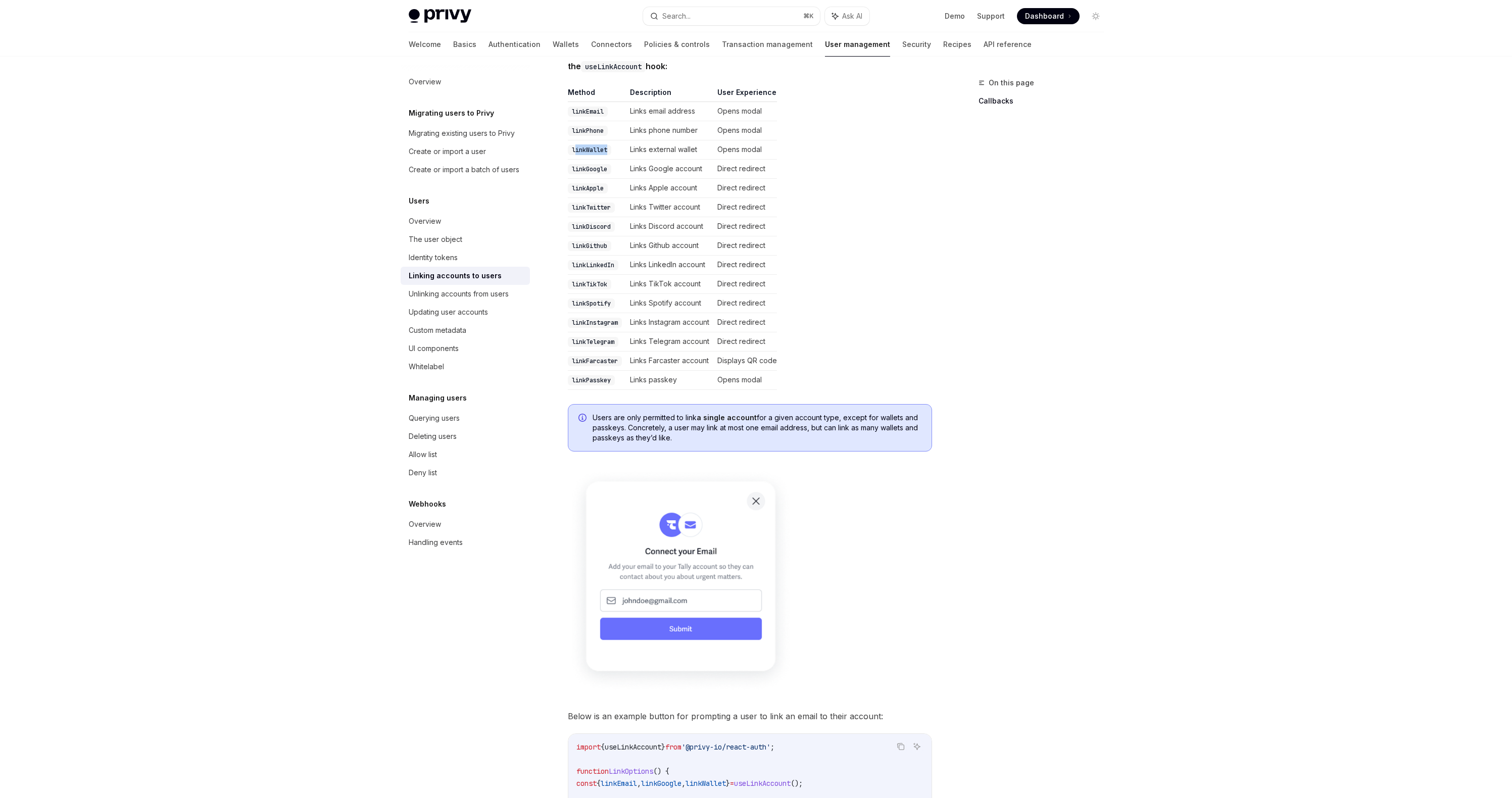
drag, startPoint x: 610, startPoint y: 139, endPoint x: 573, endPoint y: 134, distance: 37.3
click at [573, 145] on code "linkWallet" at bounding box center [590, 149] width 44 height 10
click at [585, 145] on code "linkWallet" at bounding box center [590, 149] width 44 height 10
